Goal: Information Seeking & Learning: Check status

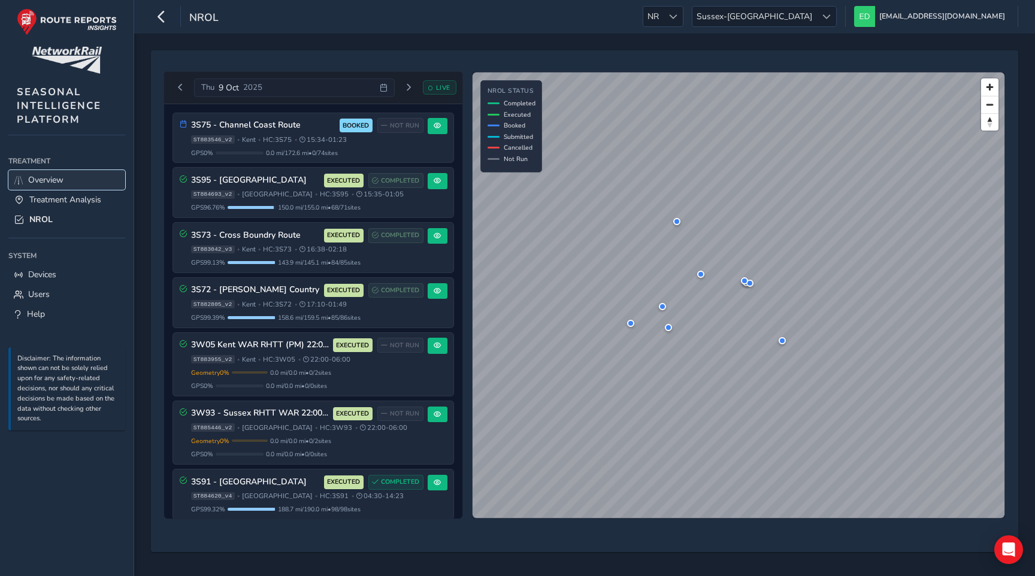
click at [68, 178] on link "Overview" at bounding box center [66, 180] width 117 height 20
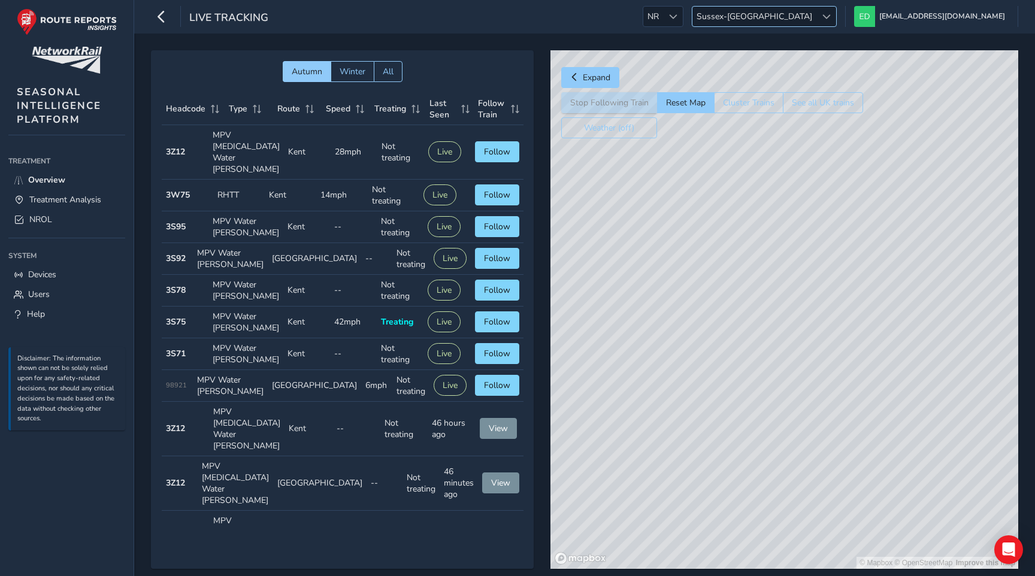
click at [816, 10] on span "Sussex-[GEOGRAPHIC_DATA]" at bounding box center [754, 17] width 124 height 20
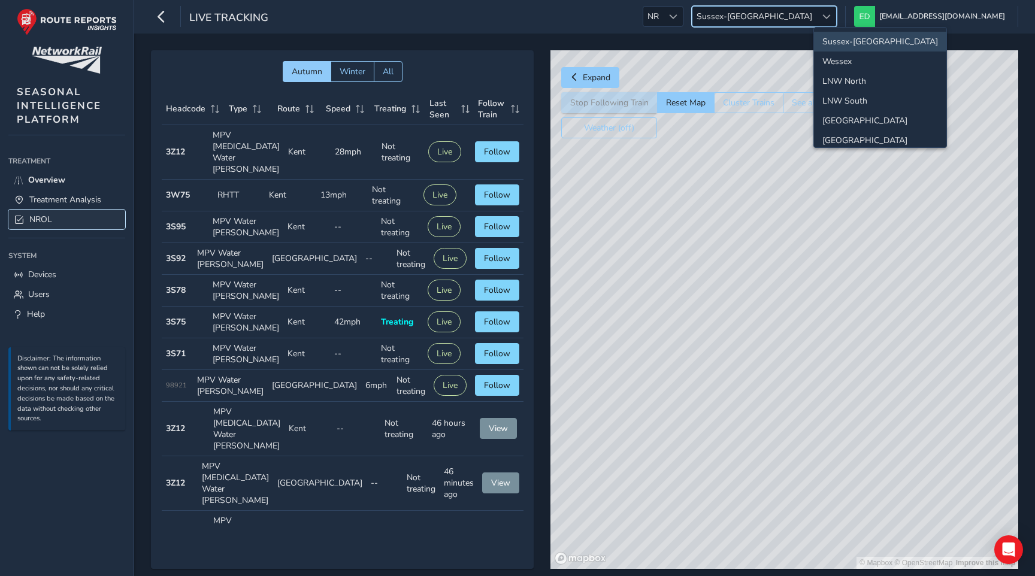
click at [79, 219] on link "NROL" at bounding box center [66, 220] width 117 height 20
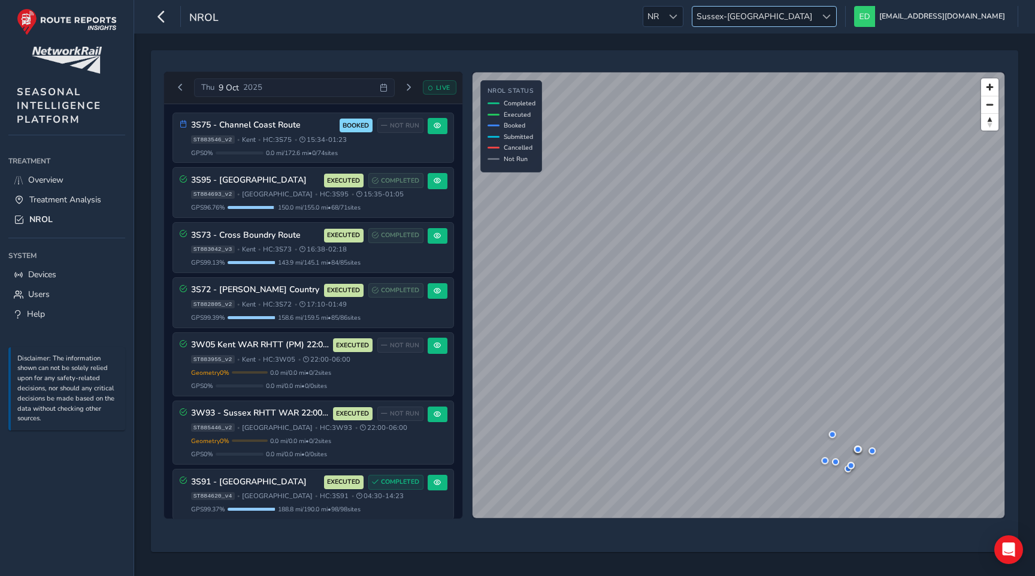
click at [816, 14] on span "Sussex-[GEOGRAPHIC_DATA]" at bounding box center [754, 17] width 124 height 20
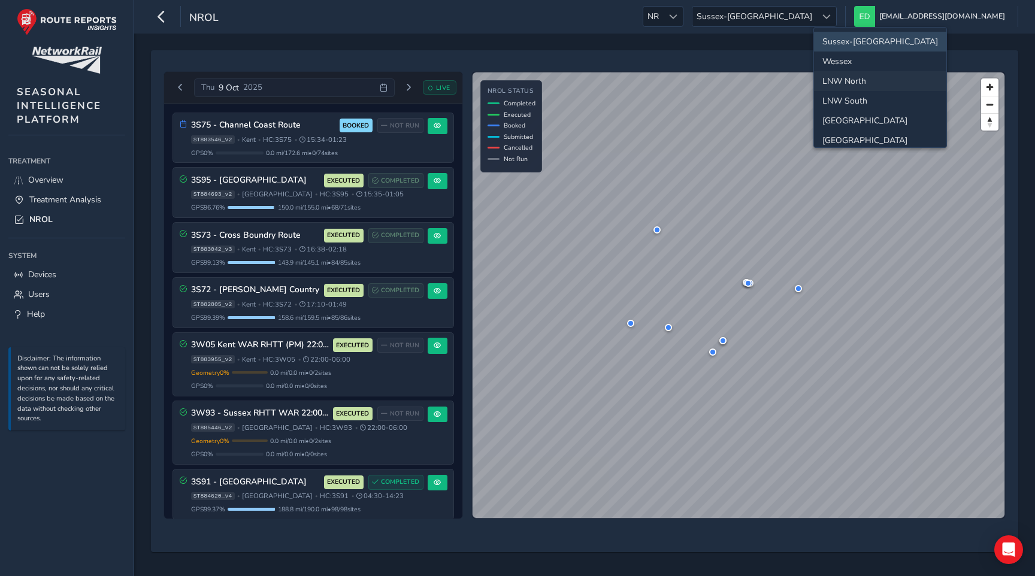
click at [863, 84] on li "LNW North" at bounding box center [880, 81] width 132 height 20
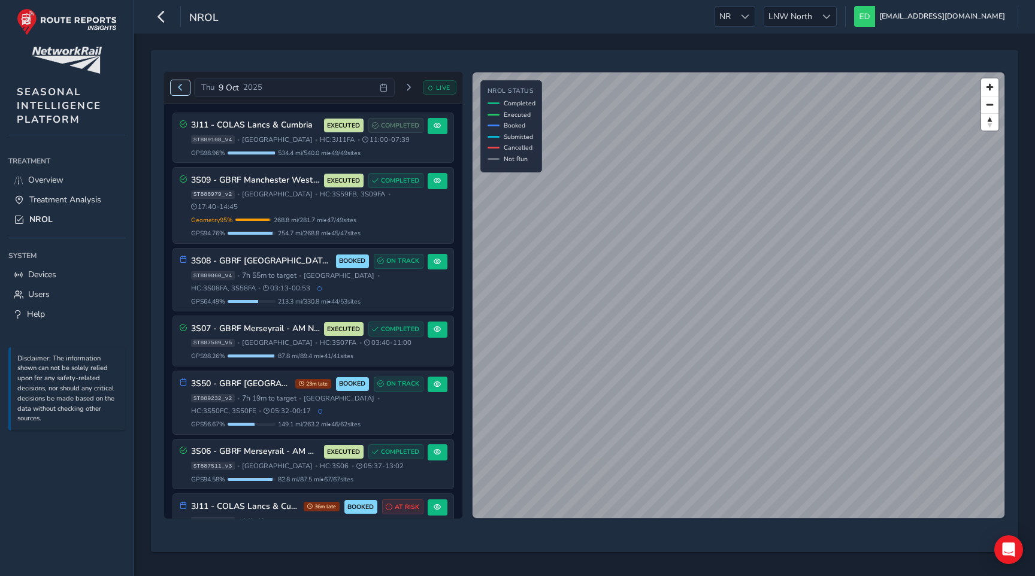
click at [181, 87] on span "Previous day" at bounding box center [180, 87] width 7 height 7
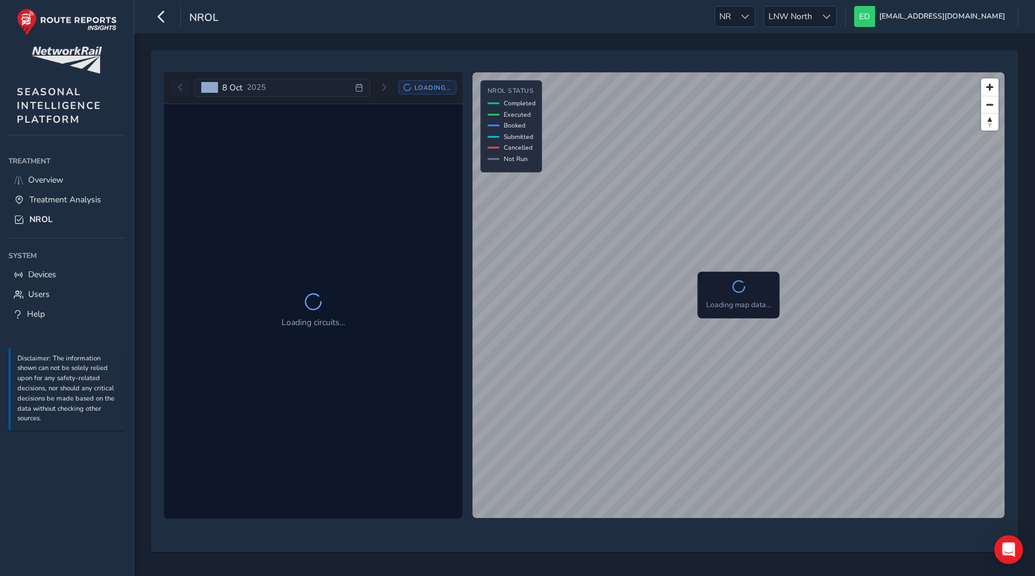
click at [181, 87] on div "[DATE] Loading..." at bounding box center [314, 87] width 286 height 19
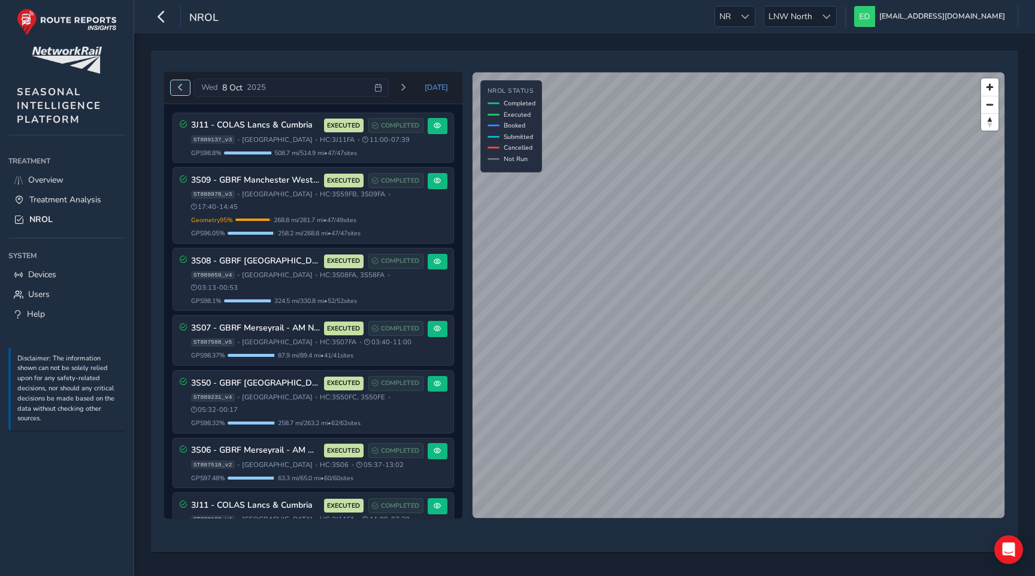
click at [184, 90] on button "Previous day" at bounding box center [181, 87] width 20 height 15
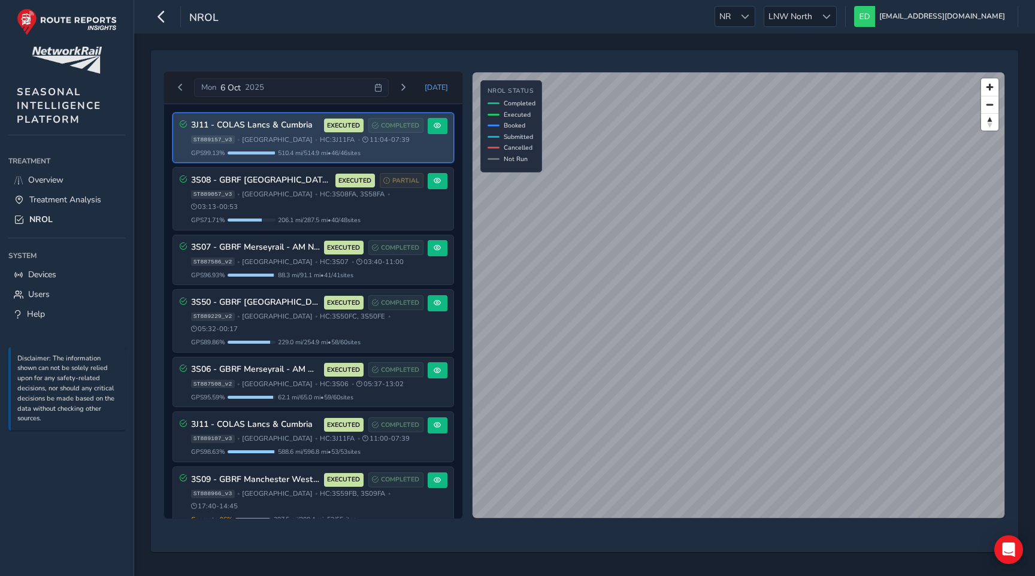
scroll to position [1, 0]
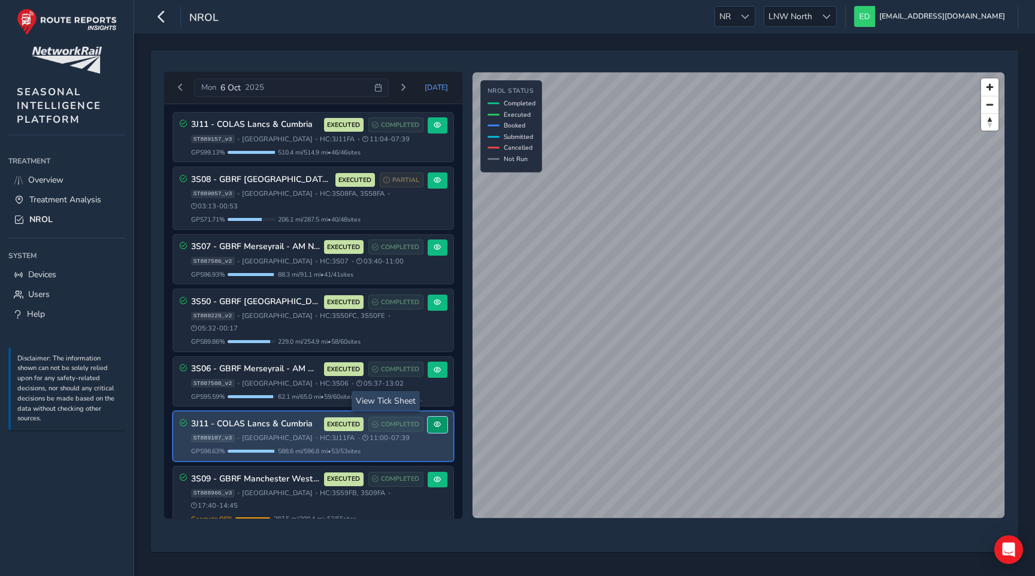
click at [435, 421] on span at bounding box center [437, 424] width 7 height 7
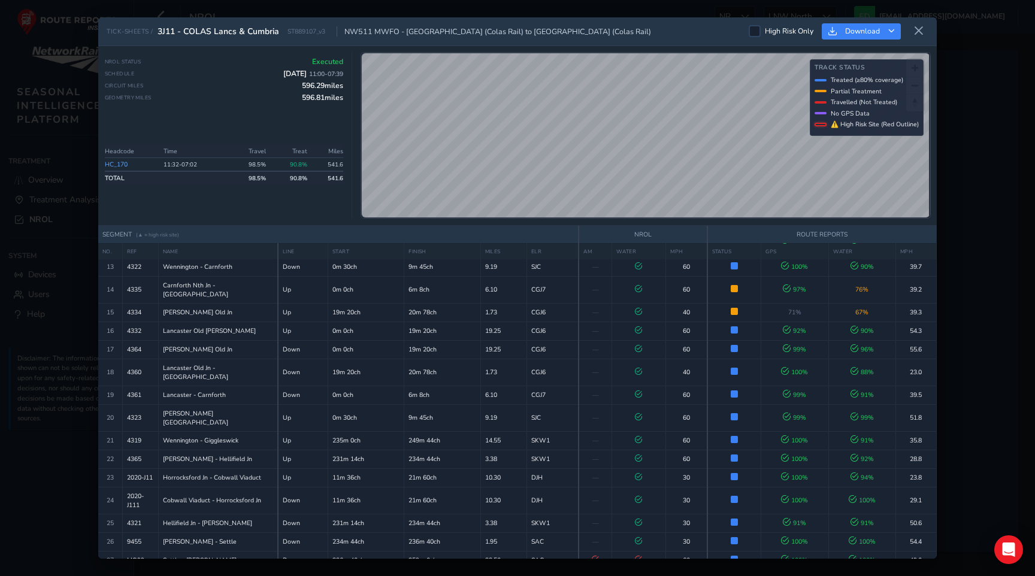
scroll to position [684, 0]
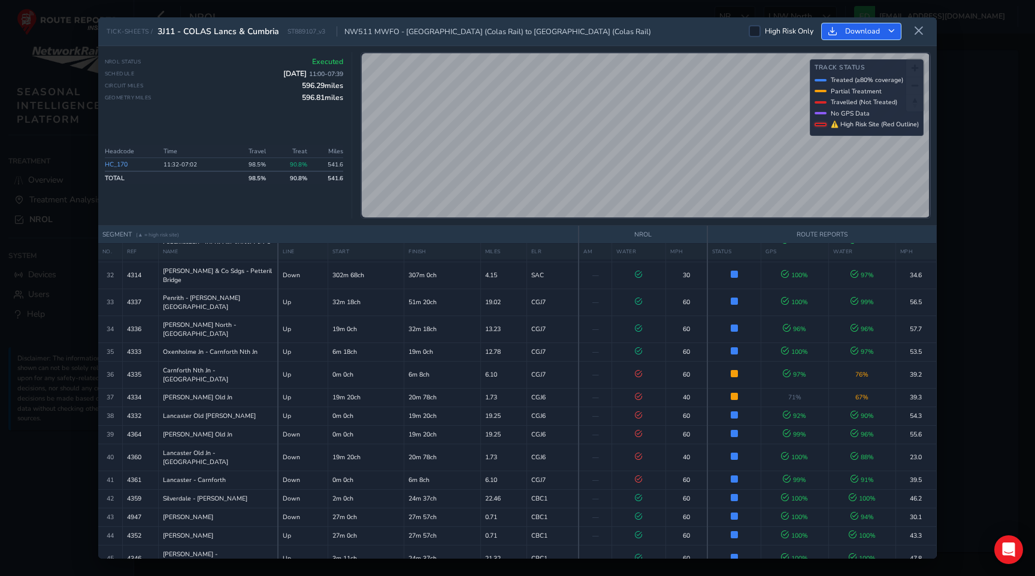
click at [890, 31] on icon "Download" at bounding box center [891, 31] width 7 height 7
click at [878, 87] on span "Download as Excel" at bounding box center [879, 82] width 71 height 8
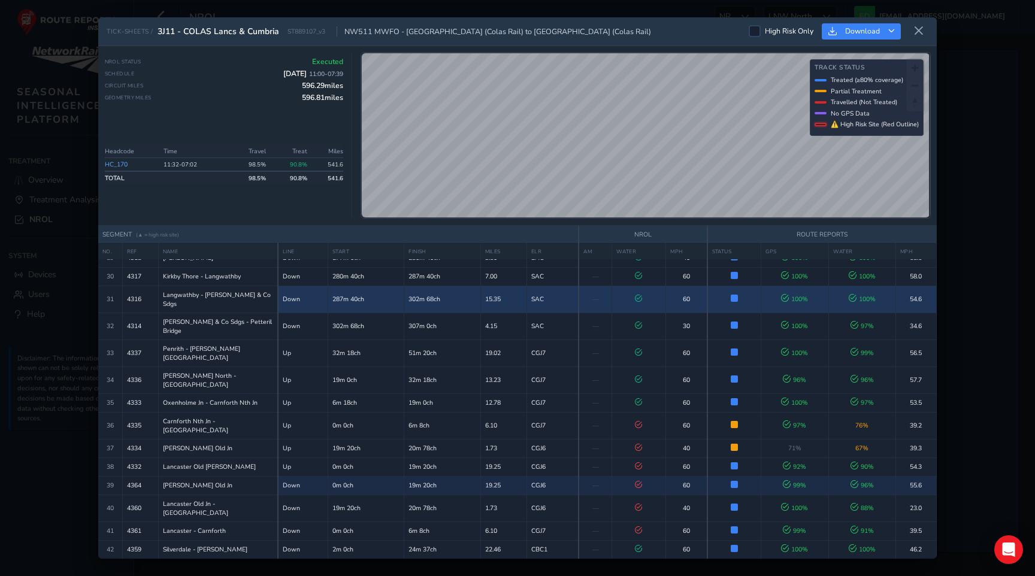
scroll to position [635, 0]
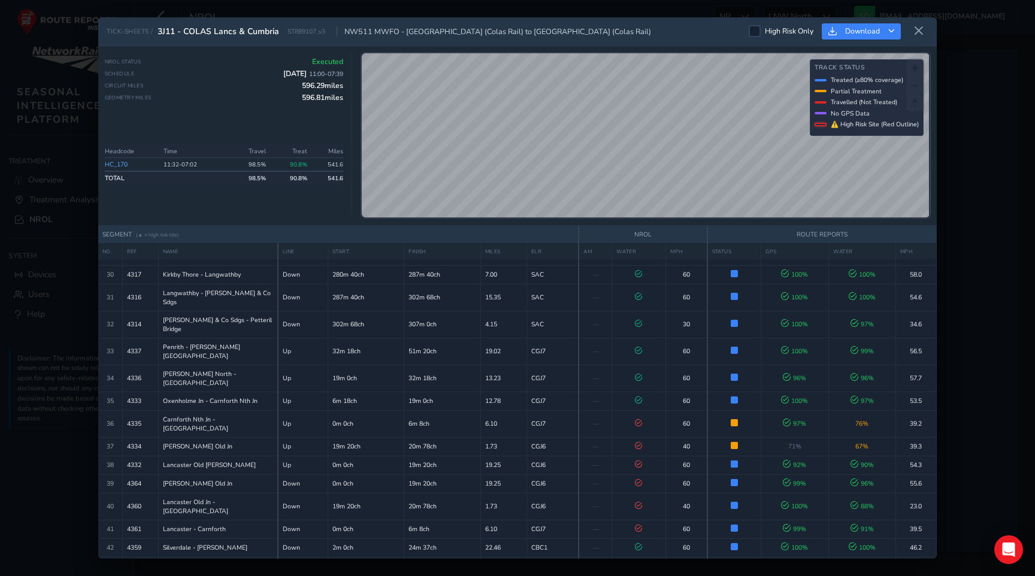
click at [125, 161] on link "HC_170" at bounding box center [116, 164] width 23 height 9
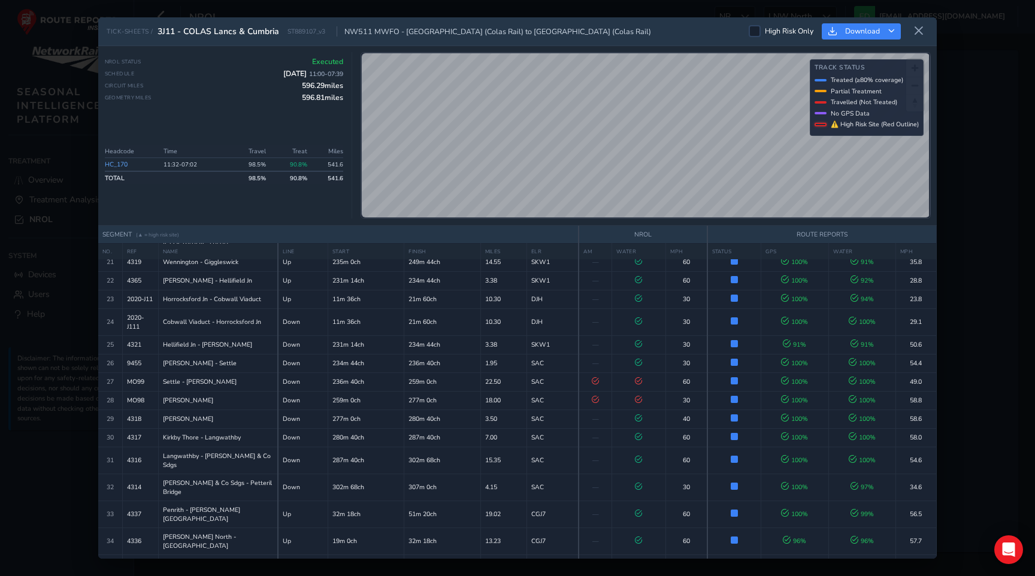
scroll to position [466, 0]
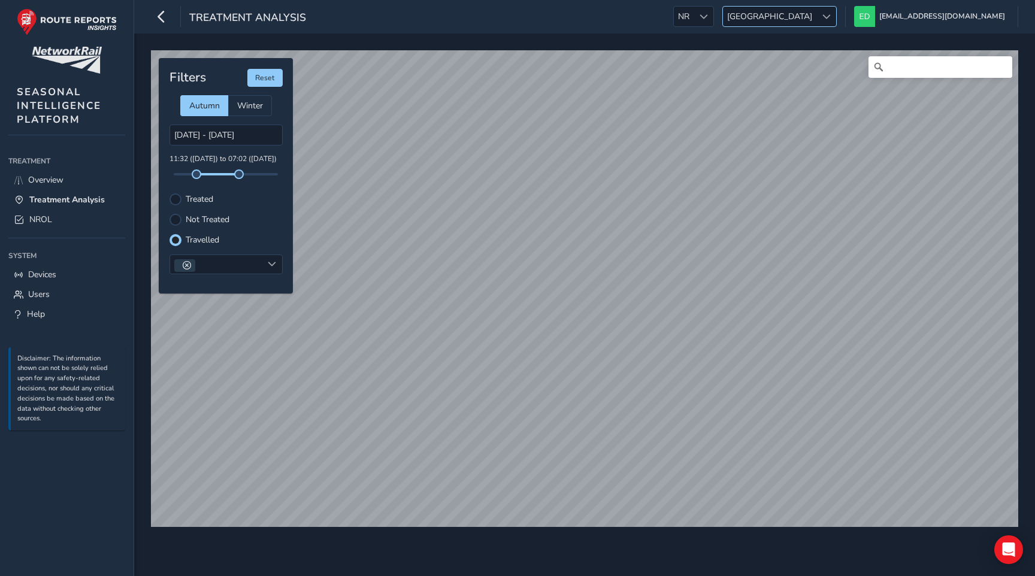
click at [816, 20] on span "[GEOGRAPHIC_DATA]" at bounding box center [769, 17] width 93 height 20
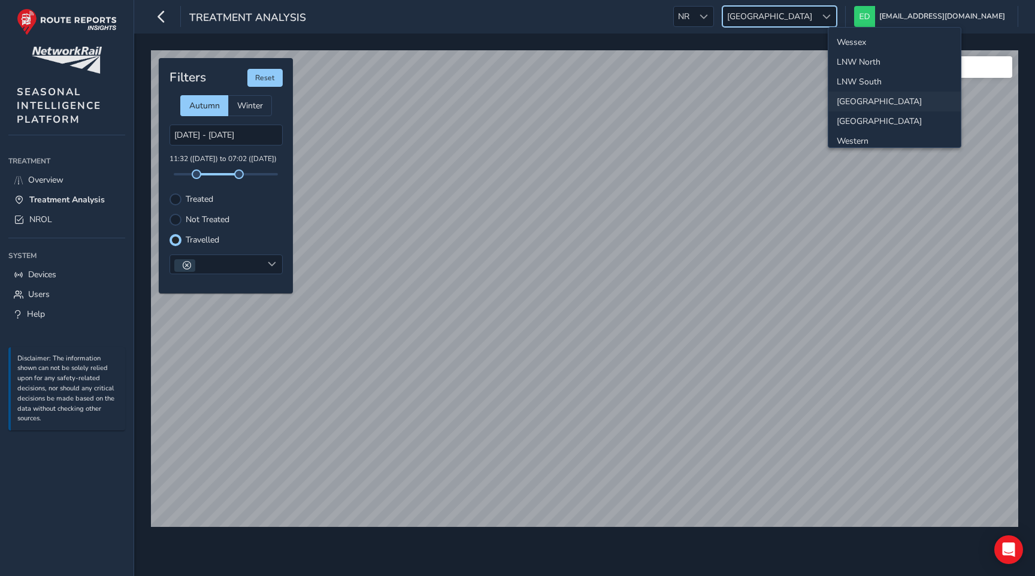
scroll to position [16, 0]
click at [860, 65] on li "LNW North" at bounding box center [894, 65] width 132 height 20
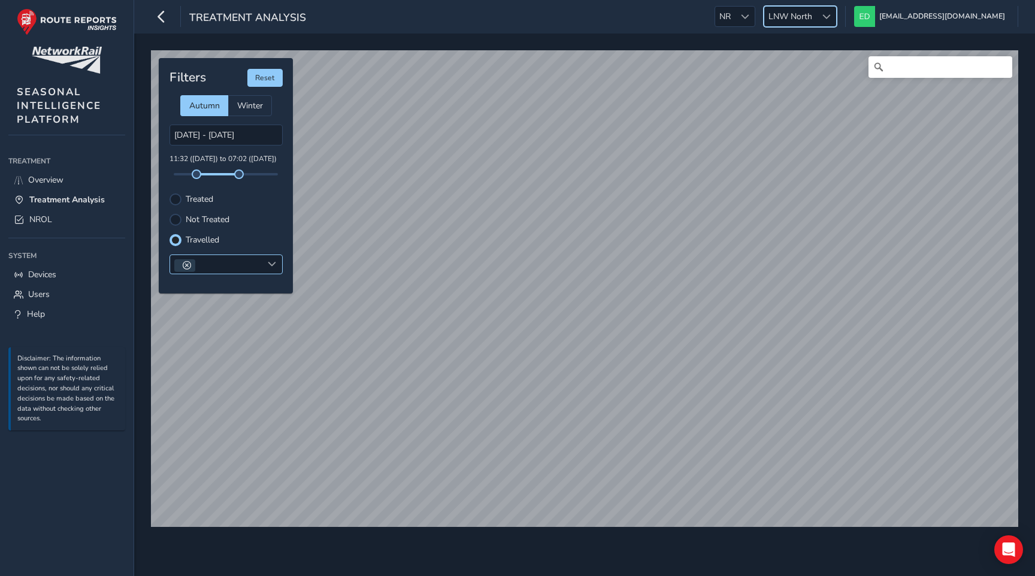
click at [187, 266] on span at bounding box center [187, 265] width 8 height 8
click at [265, 269] on div at bounding box center [272, 265] width 20 height 20
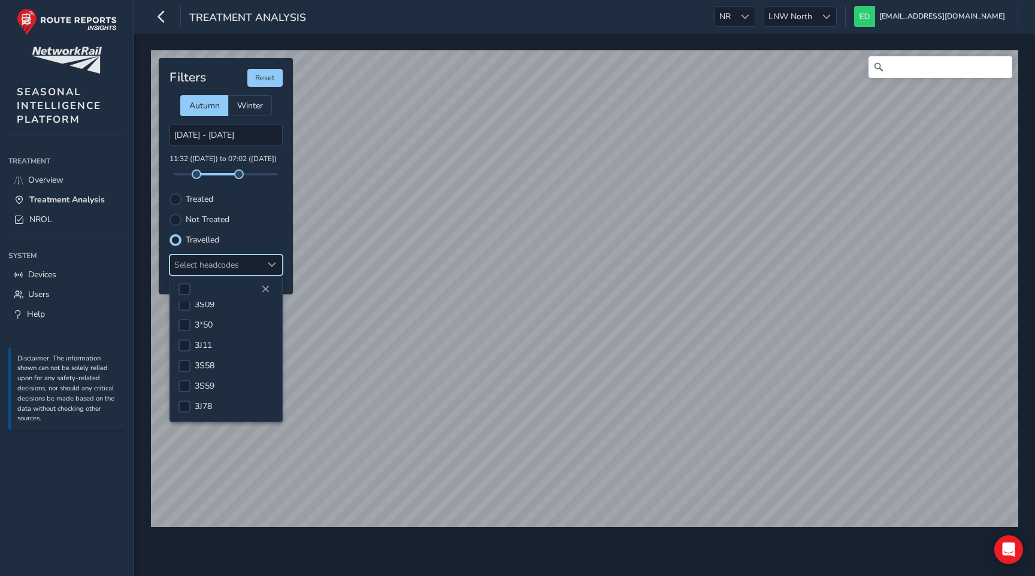
scroll to position [301, 0]
click at [183, 341] on div at bounding box center [184, 341] width 12 height 12
click at [182, 338] on span at bounding box center [184, 341] width 9 height 8
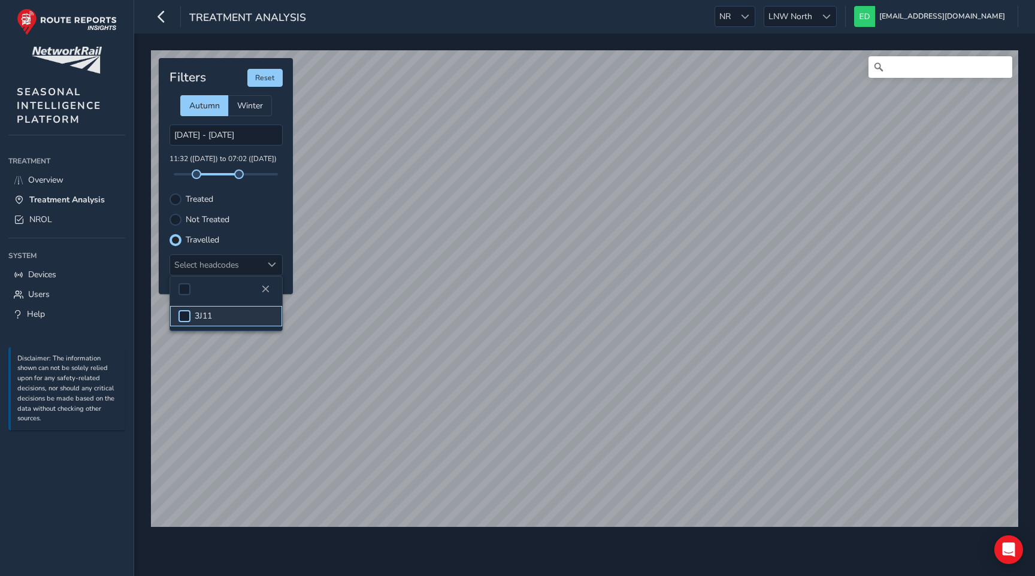
click at [181, 313] on div at bounding box center [184, 316] width 12 height 12
click at [181, 313] on span at bounding box center [184, 316] width 9 height 8
click at [263, 286] on span "Close" at bounding box center [265, 289] width 8 height 8
click at [259, 263] on div "Select headcodes" at bounding box center [216, 265] width 92 height 20
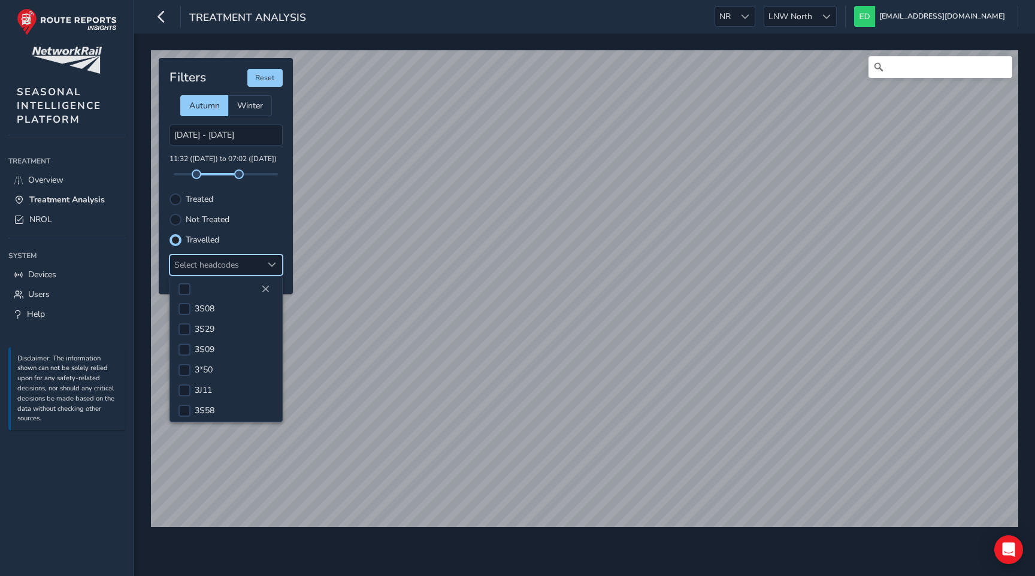
scroll to position [265, 0]
click at [180, 375] on div at bounding box center [184, 377] width 12 height 12
click at [205, 263] on span at bounding box center [204, 264] width 8 height 8
